Goal: Task Accomplishment & Management: Use online tool/utility

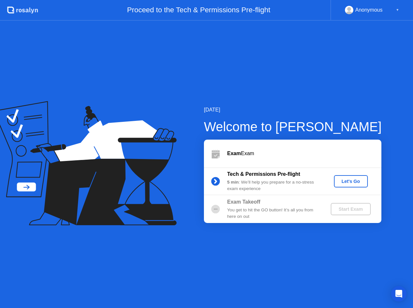
click at [347, 179] on div "Let's Go" at bounding box center [351, 181] width 29 height 5
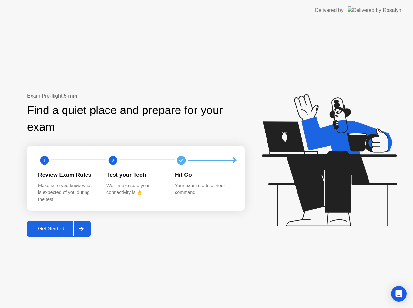
click at [87, 227] on div at bounding box center [81, 228] width 16 height 15
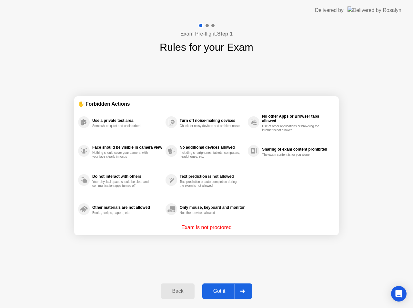
click at [244, 289] on div at bounding box center [243, 291] width 16 height 15
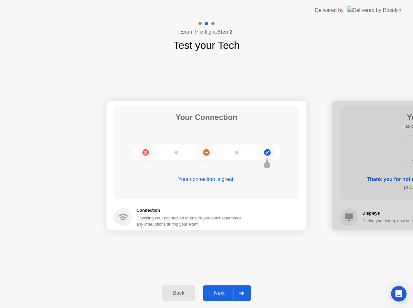
click at [247, 293] on div at bounding box center [242, 292] width 16 height 15
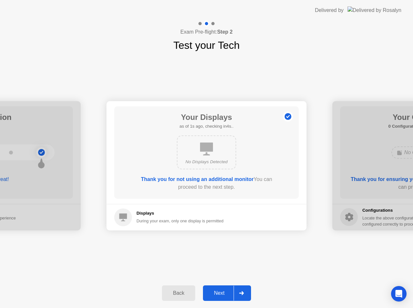
click at [246, 291] on div at bounding box center [242, 292] width 16 height 15
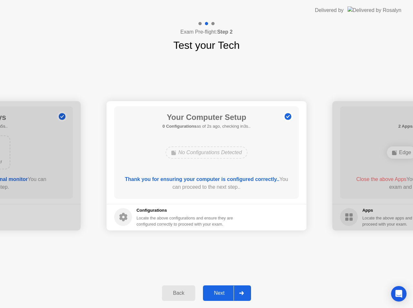
click at [246, 291] on div at bounding box center [242, 292] width 16 height 15
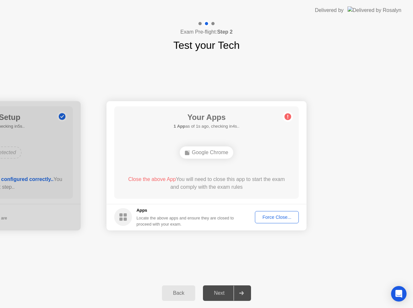
click at [217, 260] on div "Your Connection Your connection is great! Connection Checking your connection t…" at bounding box center [206, 165] width 413 height 225
click at [272, 216] on div "Force Close..." at bounding box center [276, 216] width 39 height 5
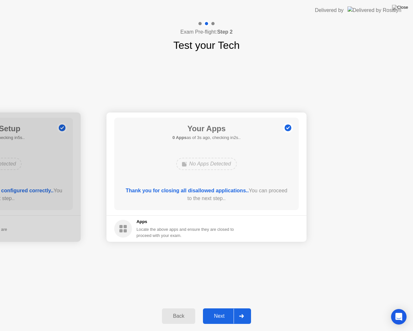
click at [244, 307] on icon at bounding box center [241, 316] width 5 height 4
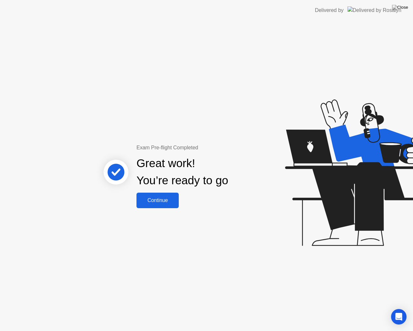
click at [164, 206] on button "Continue" at bounding box center [158, 200] width 42 height 16
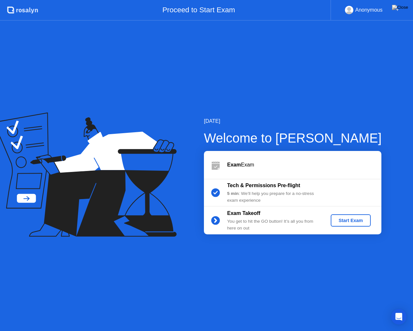
click at [355, 221] on div "Start Exam" at bounding box center [351, 220] width 35 height 5
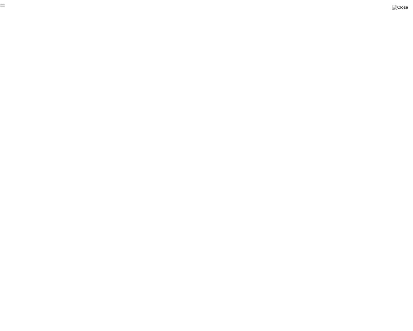
click div "End Proctoring Session"
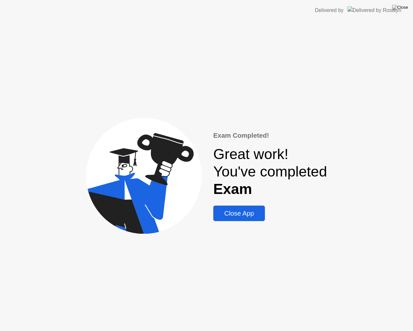
click at [250, 214] on div "Close App" at bounding box center [239, 213] width 48 height 7
